Goal: Find contact information: Find contact information

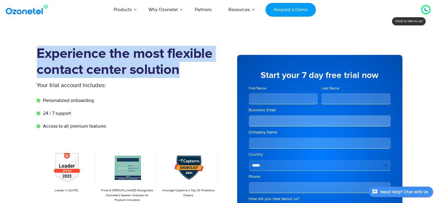
drag, startPoint x: 36, startPoint y: 51, endPoint x: 180, endPoint y: 67, distance: 144.9
click at [180, 67] on div "Experience the most flexible contact center solution Your trial account include…" at bounding box center [219, 152] width 375 height 213
copy h1 "Experience the most flexible contact center solution"
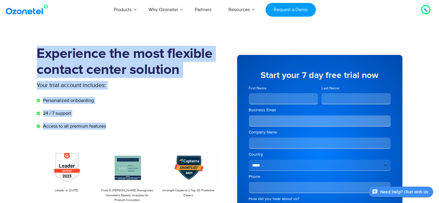
copy div "Experience the most flexible contact center solution Your trial account include…"
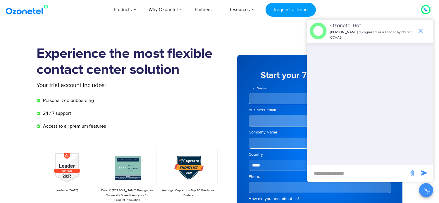
click at [87, 12] on div "Products AI & CX Voice AI Agents Agent Assist Voice of Customer Quality Audits …" at bounding box center [255, 9] width 359 height 19
click at [423, 28] on icon "end chat or minimize" at bounding box center [420, 31] width 7 height 7
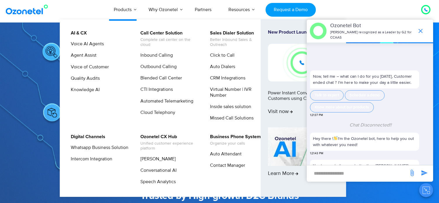
scroll to position [55, 0]
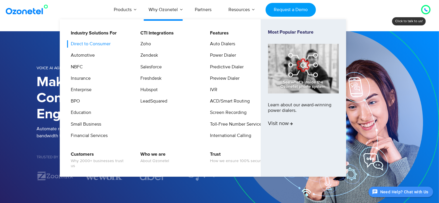
click at [97, 46] on link "Direct to Consumer" at bounding box center [89, 43] width 44 height 7
